Goal: Information Seeking & Learning: Learn about a topic

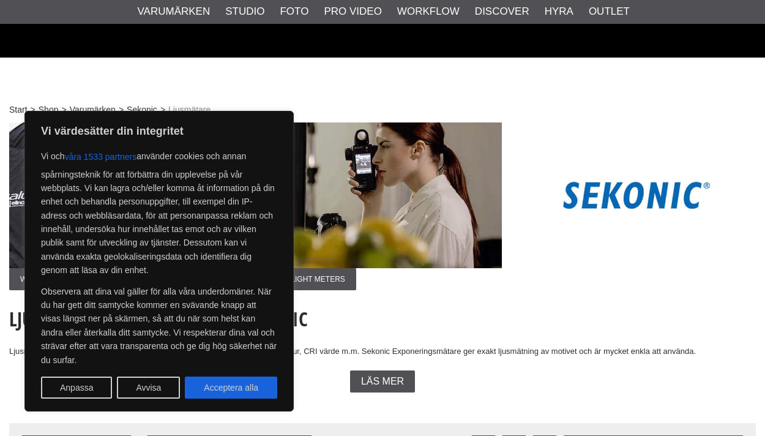
scroll to position [177, 0]
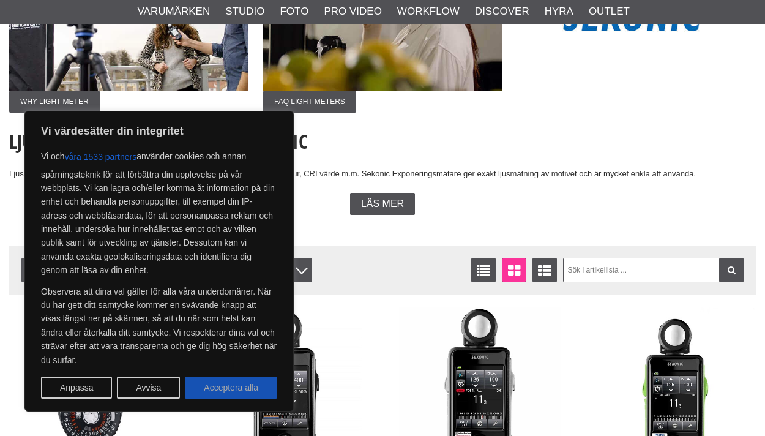
click at [225, 384] on button "Acceptera alla" at bounding box center [231, 387] width 92 height 22
checkbox input "true"
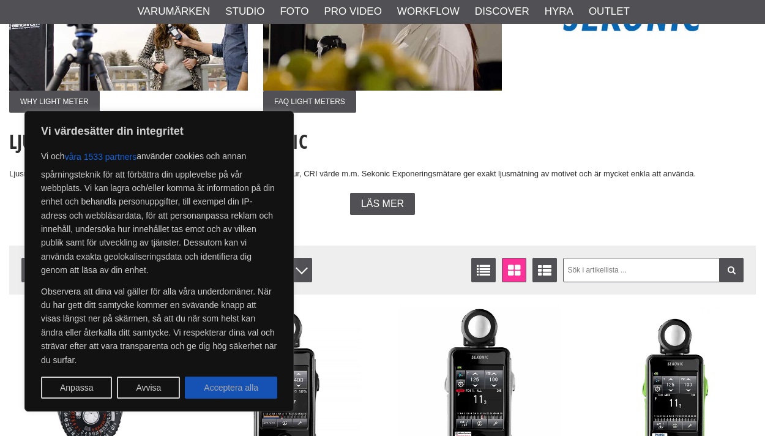
checkbox input "true"
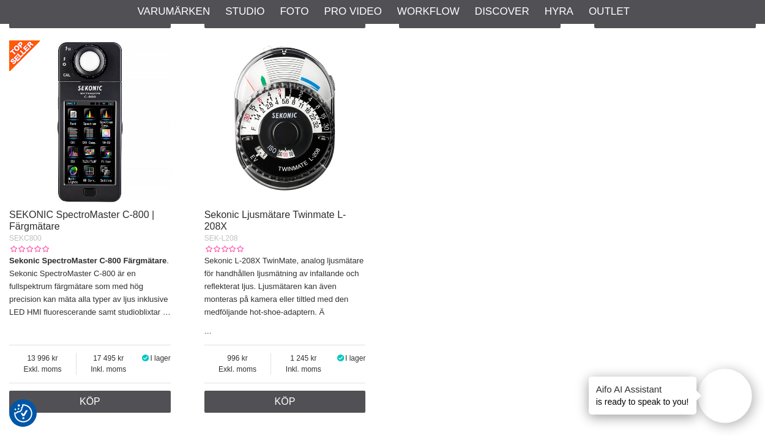
scroll to position [1205, 0]
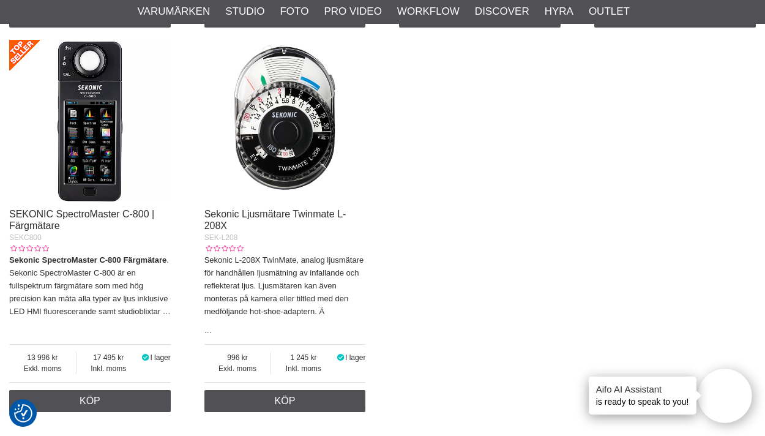
click at [290, 162] on img at bounding box center [285, 121] width 162 height 162
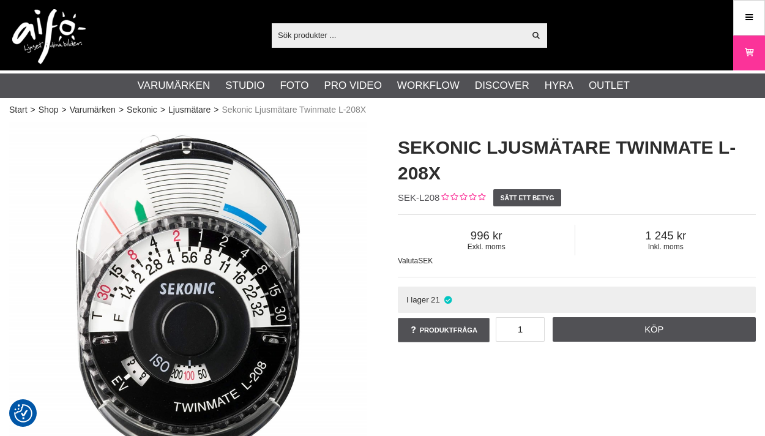
checkbox input "true"
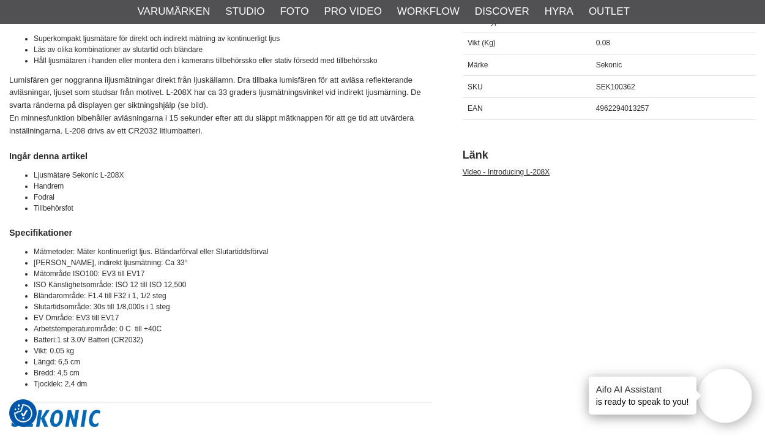
scroll to position [615, 0]
click at [502, 172] on link "Video - Introducing L-208X" at bounding box center [506, 171] width 87 height 9
